Goal: Task Accomplishment & Management: Manage account settings

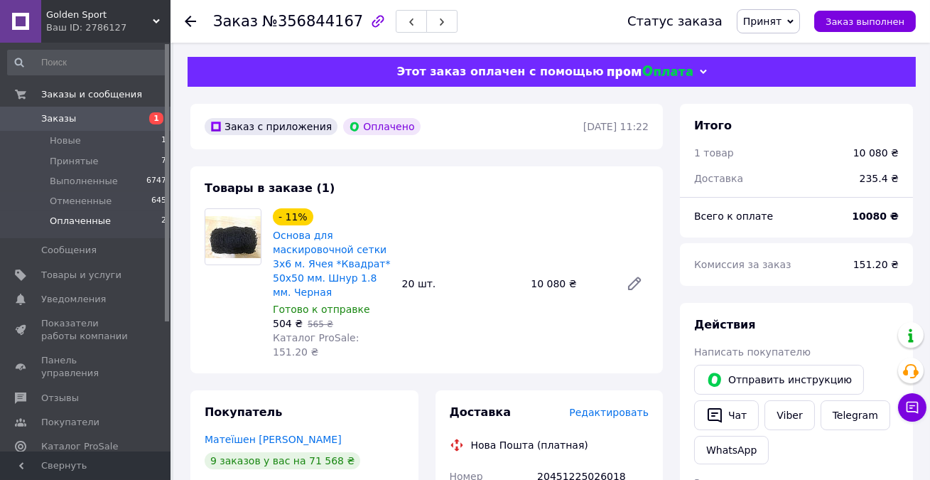
click at [97, 224] on span "Оплаченные" at bounding box center [80, 221] width 61 height 13
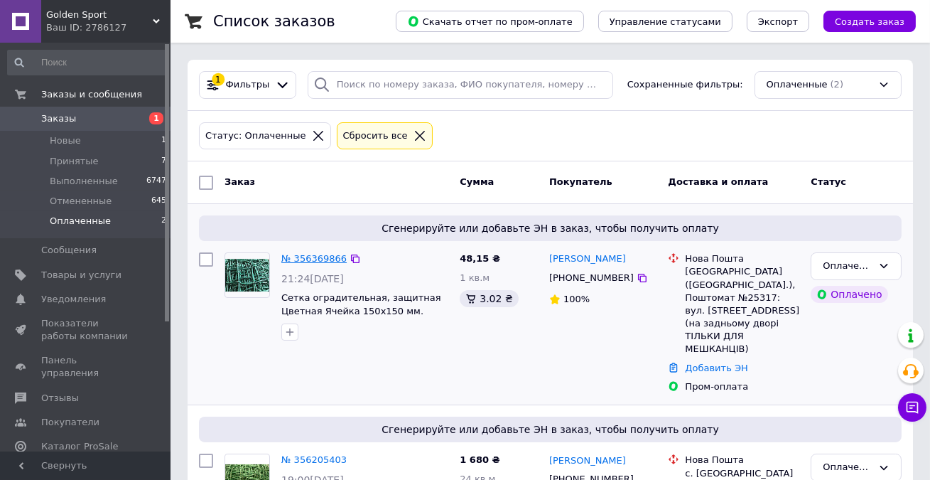
click at [313, 253] on link "№ 356369866" at bounding box center [313, 258] width 65 height 11
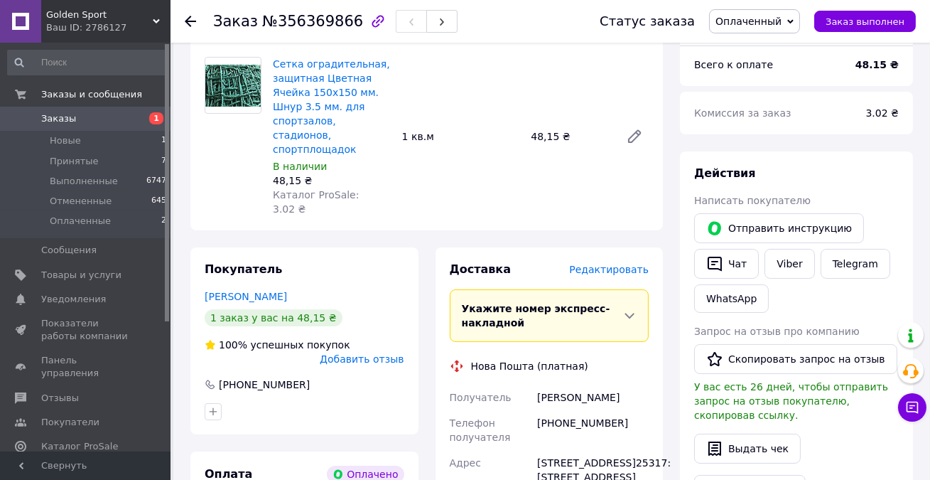
scroll to position [129, 0]
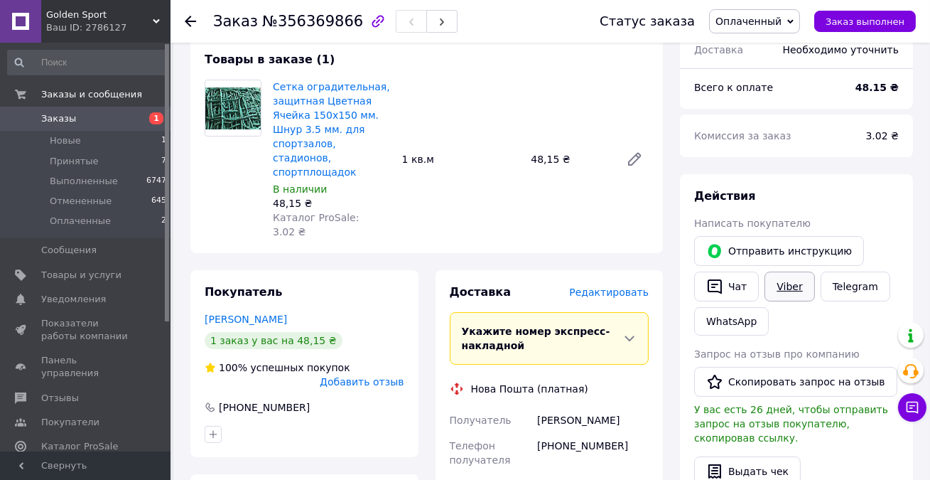
click at [779, 296] on link "Viber" at bounding box center [790, 286] width 50 height 30
click at [853, 286] on link "Telegram" at bounding box center [856, 286] width 70 height 30
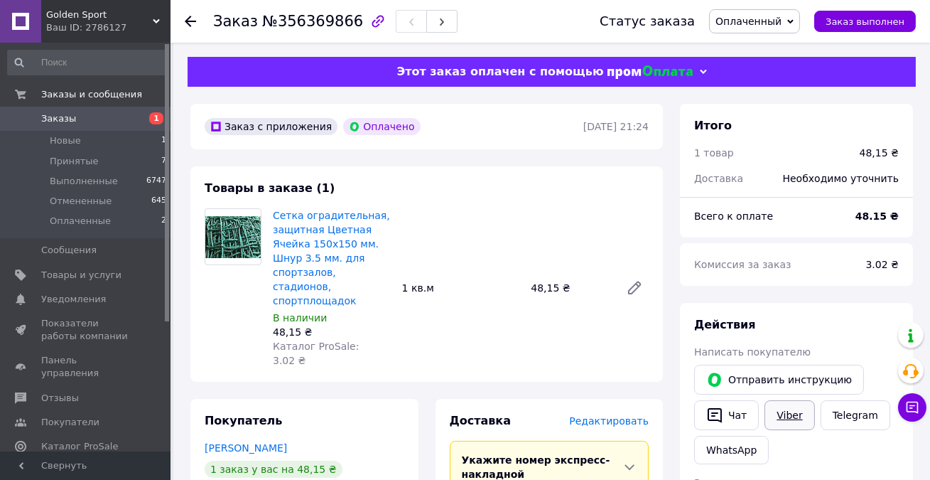
click at [779, 412] on link "Viber" at bounding box center [790, 415] width 50 height 30
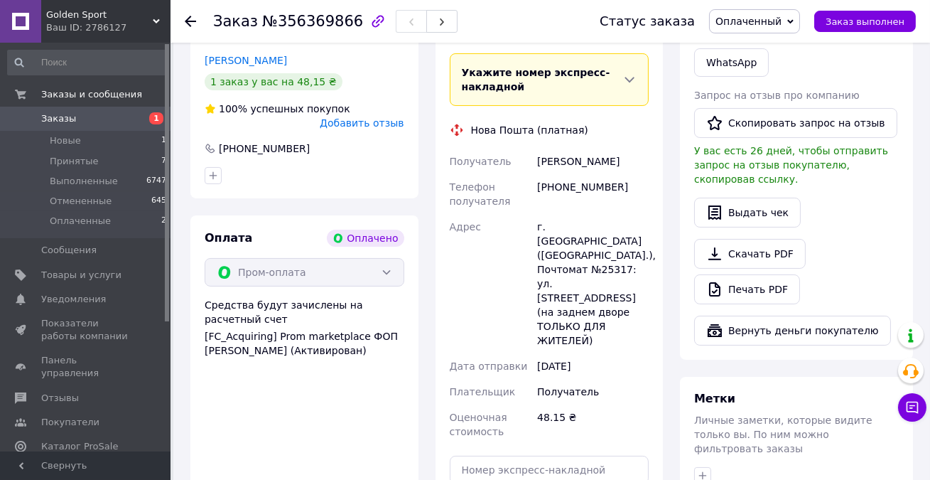
scroll to position [452, 0]
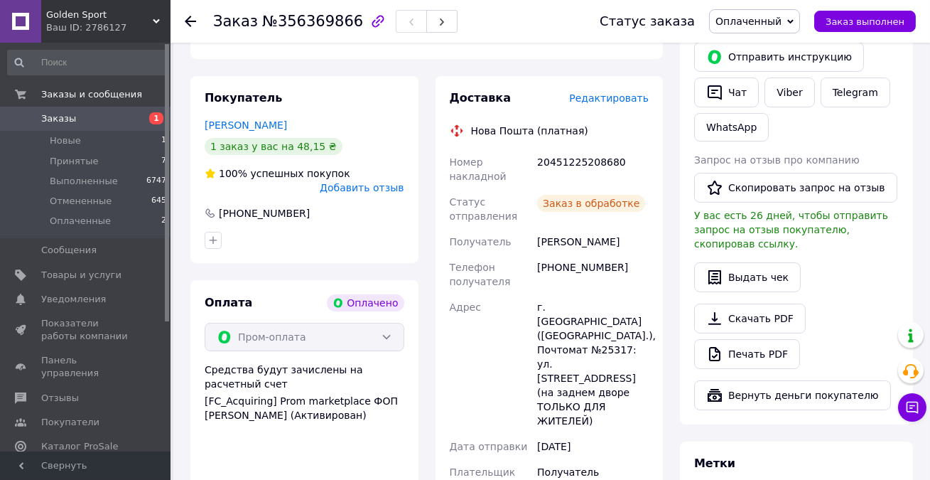
scroll to position [258, 0]
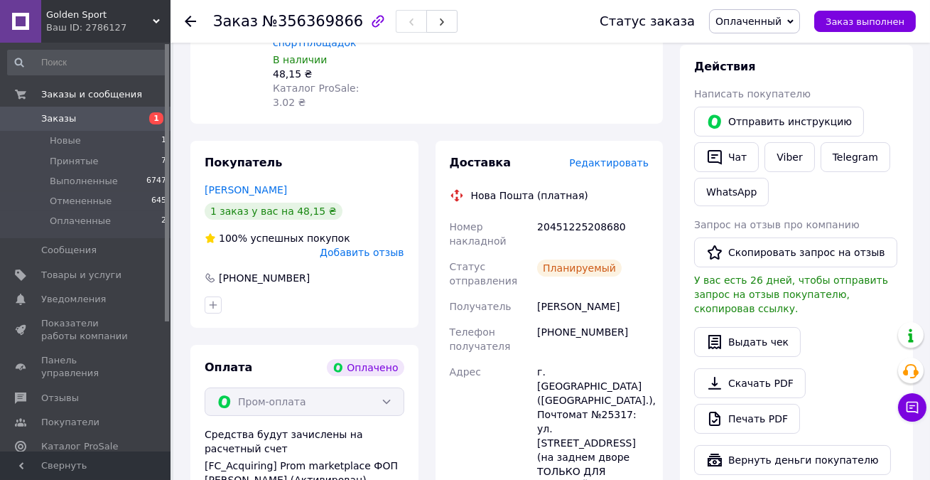
click at [557, 214] on div "20451225208680" at bounding box center [592, 234] width 117 height 40
copy div "20451225208680"
drag, startPoint x: 539, startPoint y: 306, endPoint x: 643, endPoint y: 304, distance: 104.5
click at [643, 319] on div "[PHONE_NUMBER]" at bounding box center [592, 339] width 117 height 40
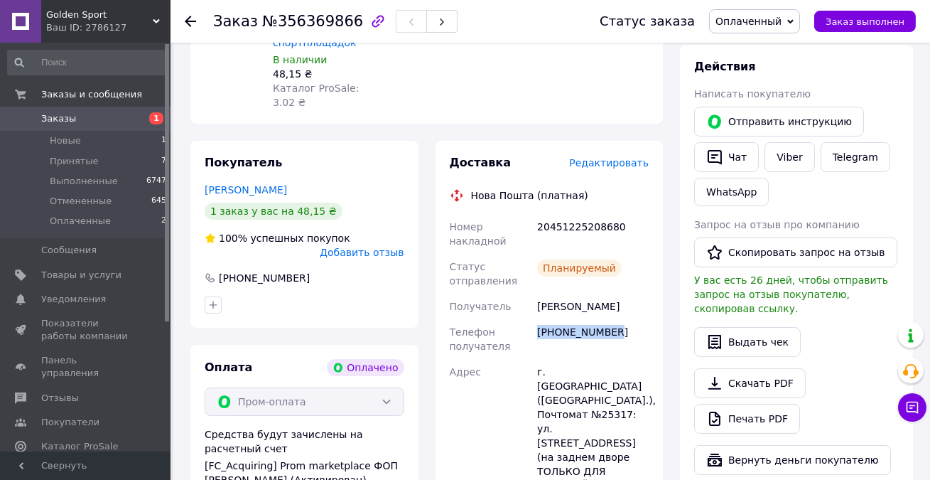
copy div "[PHONE_NUMBER]"
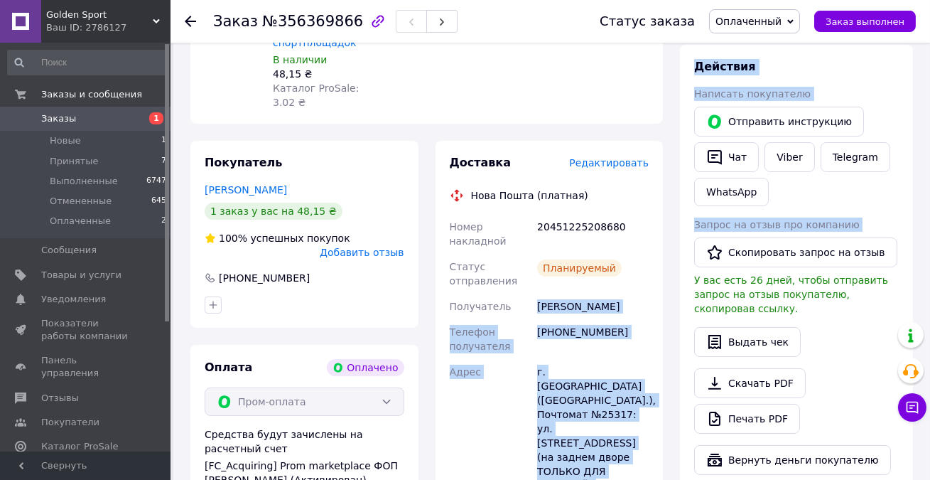
drag, startPoint x: 538, startPoint y: 280, endPoint x: 673, endPoint y: 278, distance: 135.0
click at [673, 278] on div "Заказ с приложения Оплачено [DATE] 21:24 Товары в заказе (1) Сетка оградительна…" at bounding box center [552, 366] width 740 height 1041
copy div "Loremipsum Dolorsita Consect adipiscing +240887103024 Elits d. Eius (Temporin u…"
click at [578, 319] on div "[PHONE_NUMBER]" at bounding box center [592, 339] width 117 height 40
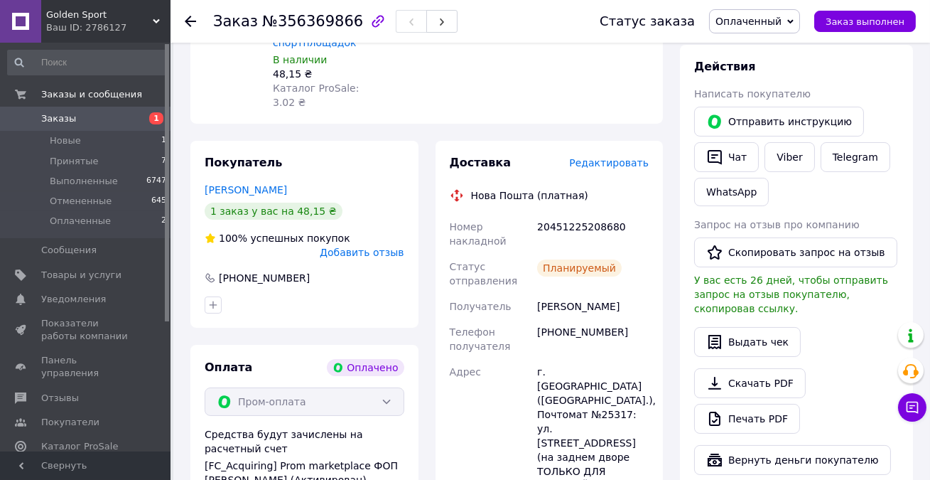
drag, startPoint x: 539, startPoint y: 280, endPoint x: 643, endPoint y: 279, distance: 104.5
click at [643, 293] on div "[PERSON_NAME]" at bounding box center [592, 306] width 117 height 26
copy div "[PERSON_NAME]"
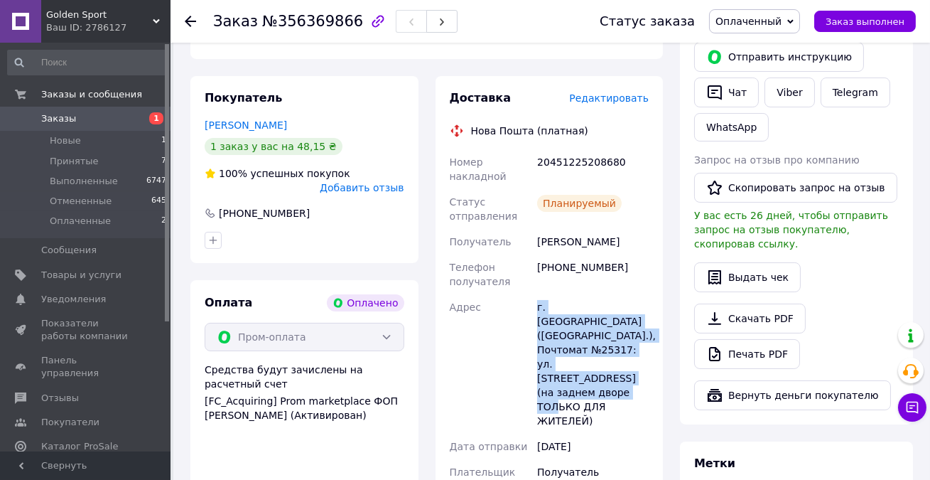
drag, startPoint x: 537, startPoint y: 281, endPoint x: 615, endPoint y: 329, distance: 91.3
click at [615, 329] on div "г. [GEOGRAPHIC_DATA] ([GEOGRAPHIC_DATA].), Почтомат №25317: ул. [STREET_ADDRESS…" at bounding box center [592, 363] width 117 height 139
copy div "г. [GEOGRAPHIC_DATA] ([GEOGRAPHIC_DATA].), Почтомат №25317: ул. [STREET_ADDRESS…"
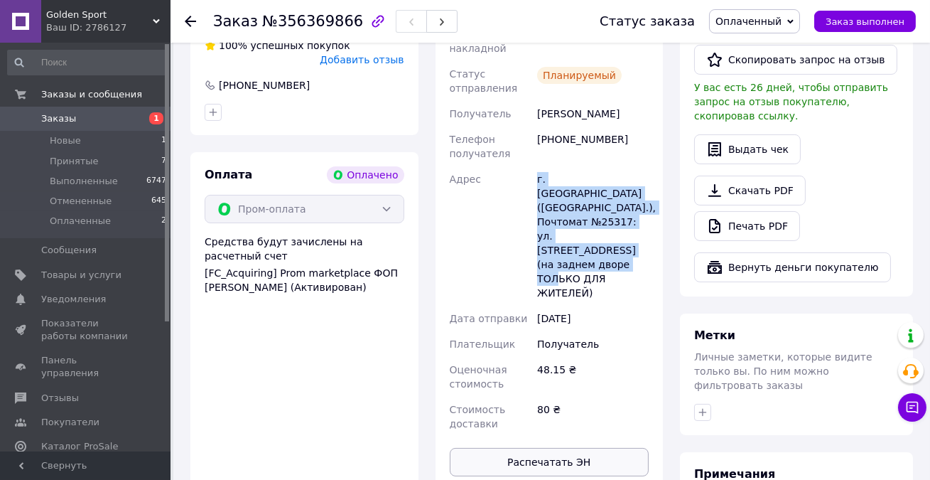
scroll to position [452, 0]
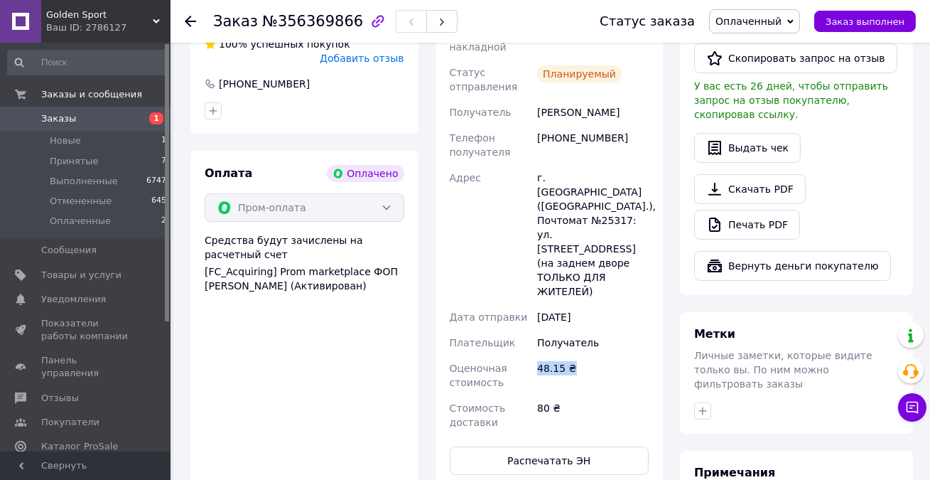
drag, startPoint x: 538, startPoint y: 284, endPoint x: 600, endPoint y: 282, distance: 62.6
click at [600, 355] on div "48.15 ₴" at bounding box center [592, 375] width 117 height 40
copy div "48.15 ₴"
click at [750, 27] on span "Оплаченный" at bounding box center [749, 21] width 66 height 11
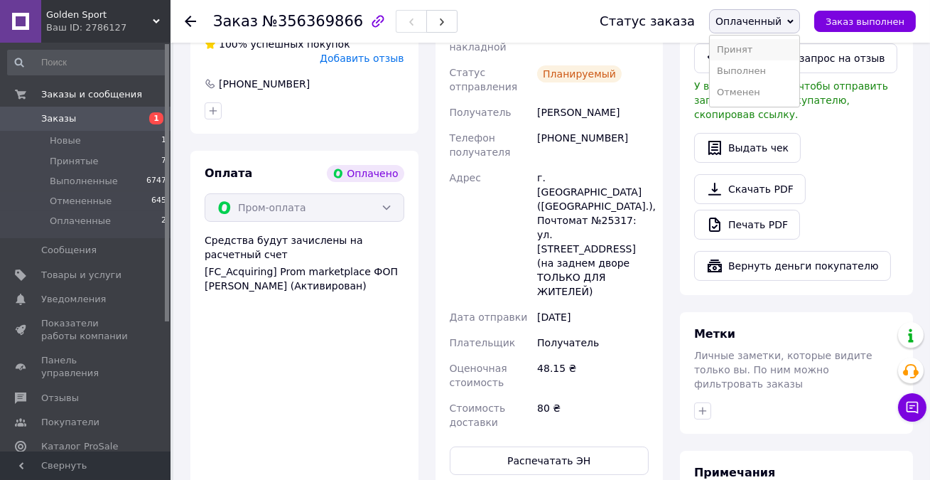
click at [760, 49] on li "Принят" at bounding box center [755, 49] width 90 height 21
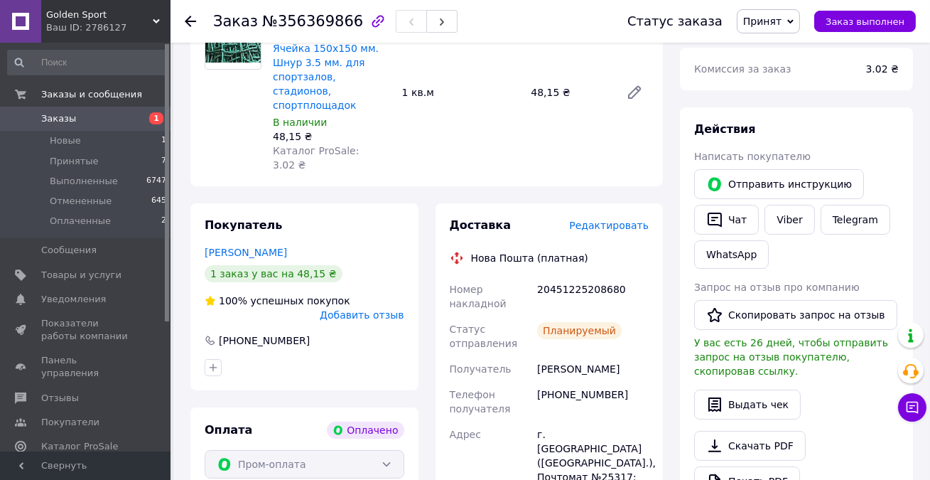
scroll to position [129, 0]
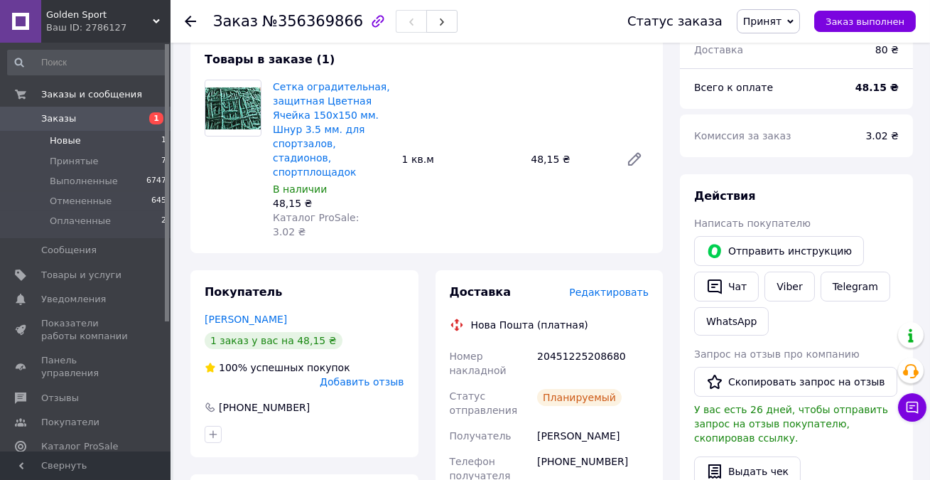
click at [74, 139] on span "Новые" at bounding box center [65, 140] width 31 height 13
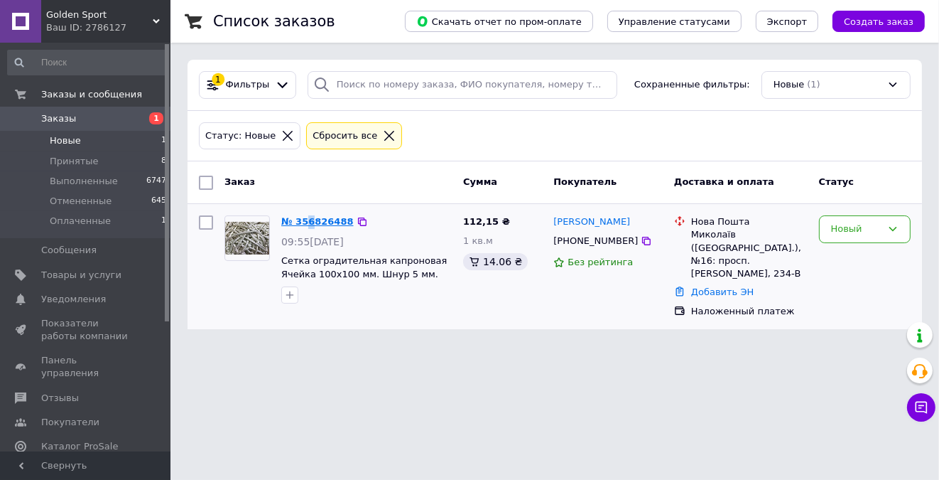
click at [319, 218] on link "№ 356826488" at bounding box center [317, 221] width 72 height 11
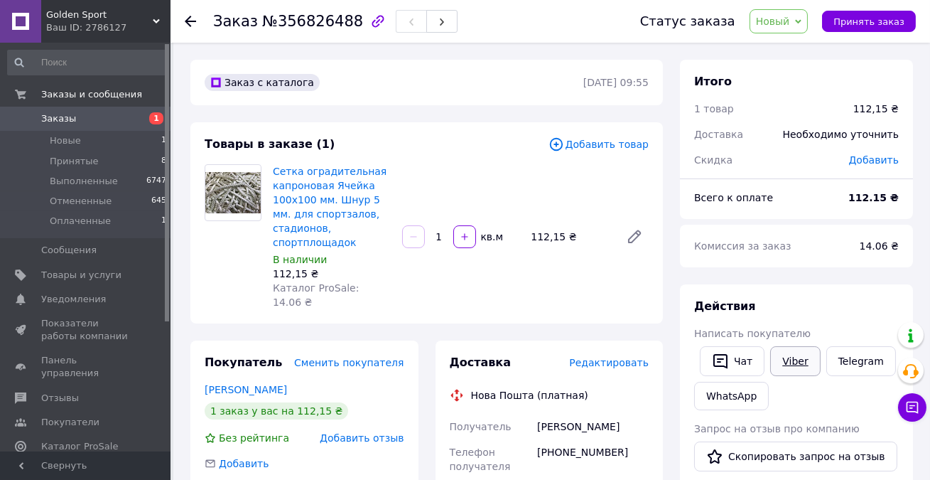
click at [793, 355] on link "Viber" at bounding box center [795, 361] width 50 height 30
